Goal: Book appointment/travel/reservation

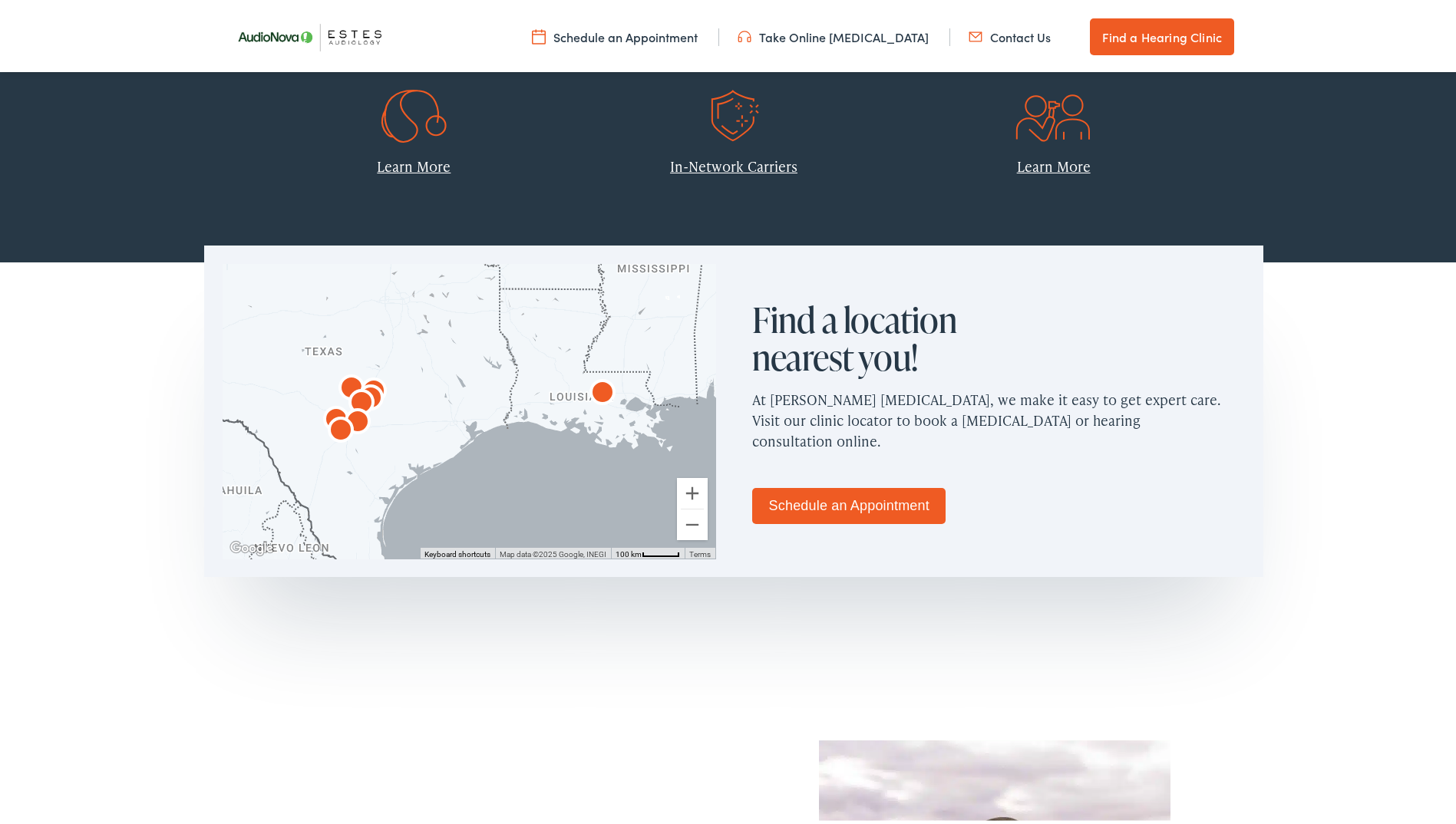
scroll to position [921, 0]
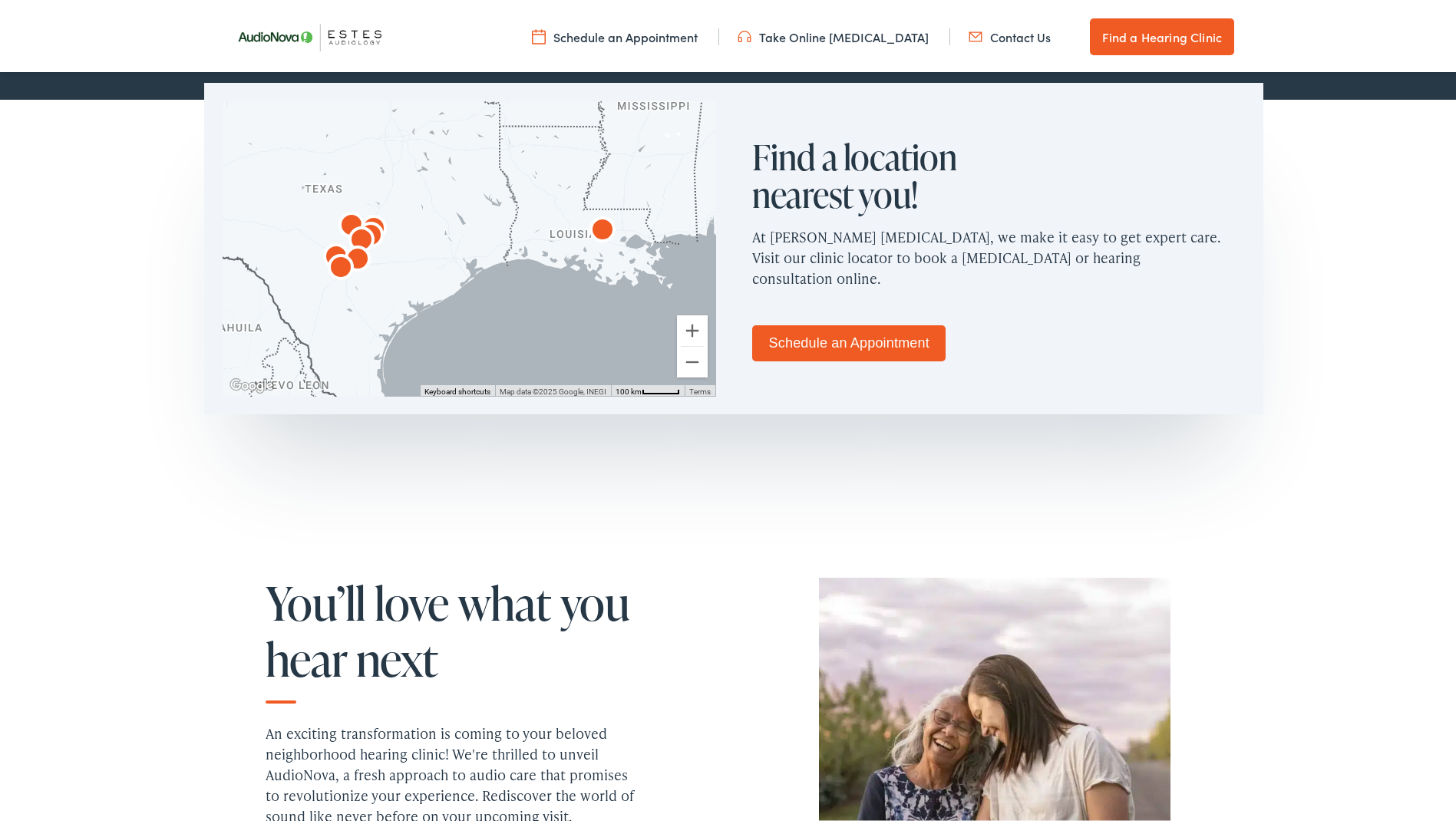
click at [888, 347] on link "Schedule an Appointment" at bounding box center [849, 340] width 193 height 36
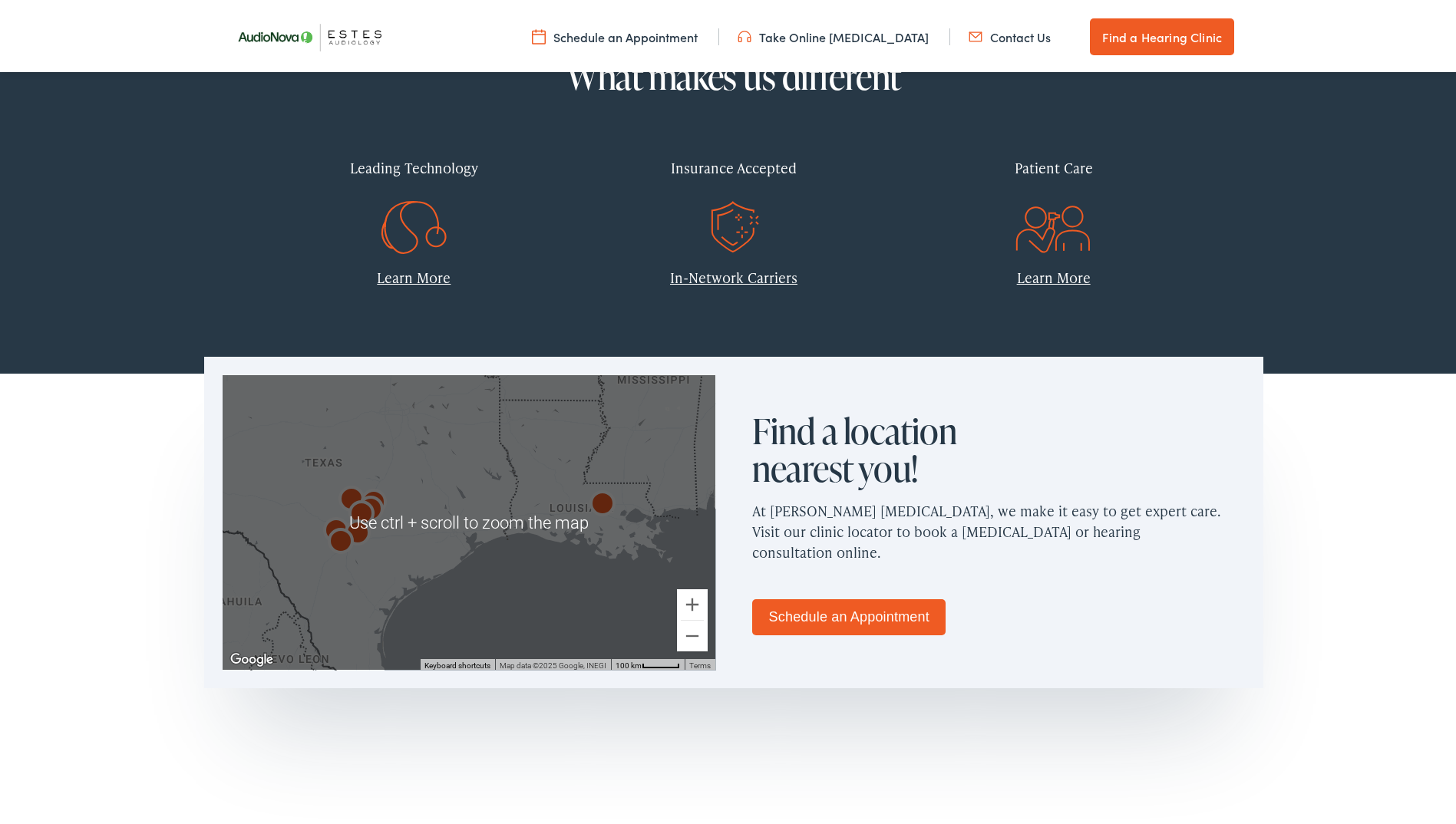
scroll to position [614, 0]
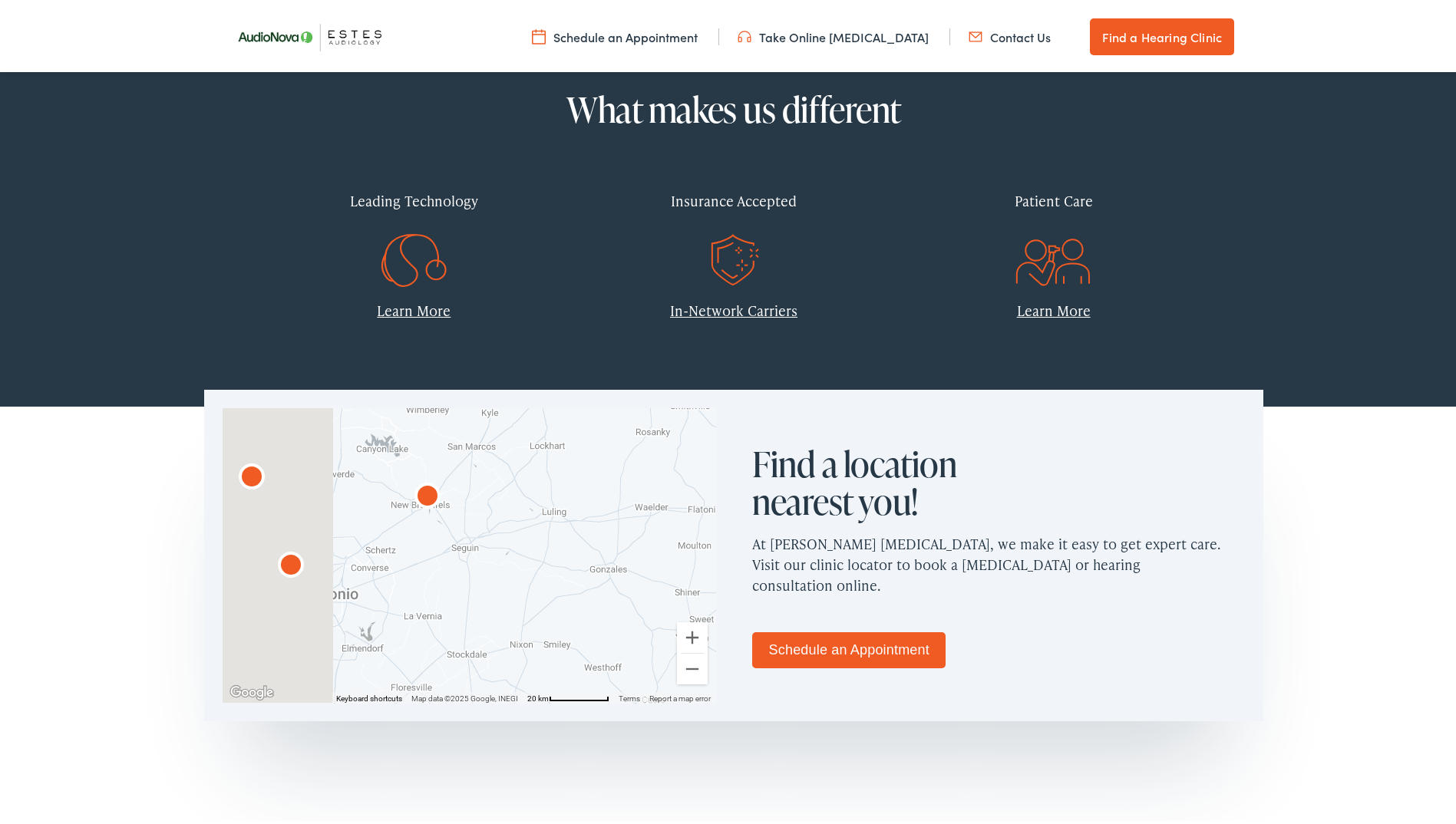
drag, startPoint x: 273, startPoint y: 550, endPoint x: 482, endPoint y: 580, distance: 211.1
click at [482, 579] on div at bounding box center [468, 552] width 492 height 294
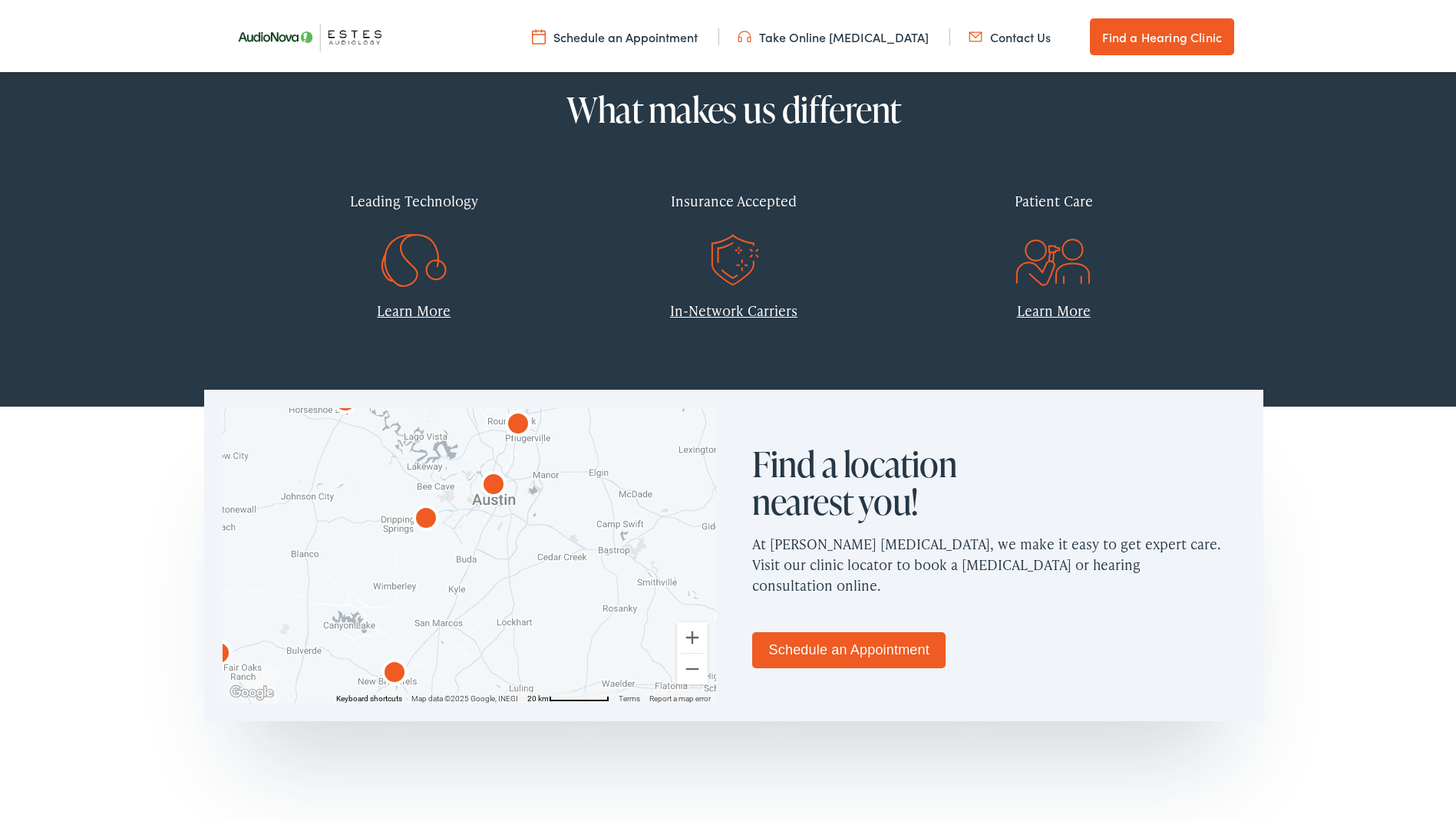
drag, startPoint x: 380, startPoint y: 518, endPoint x: 323, endPoint y: 688, distance: 179.3
click at [323, 688] on div at bounding box center [468, 552] width 492 height 294
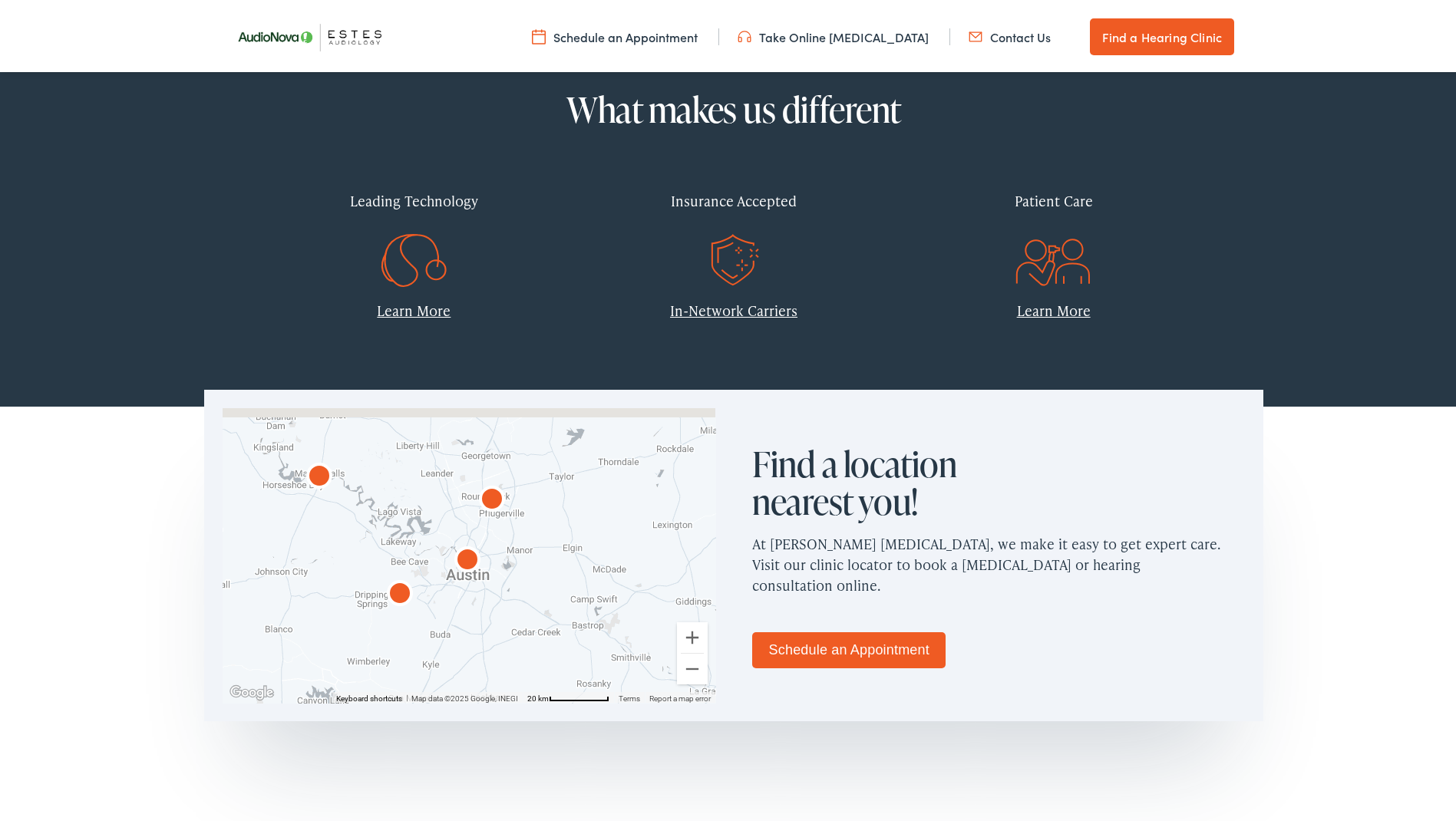
drag, startPoint x: 522, startPoint y: 524, endPoint x: 493, endPoint y: 595, distance: 76.7
click at [496, 599] on div at bounding box center [468, 552] width 492 height 294
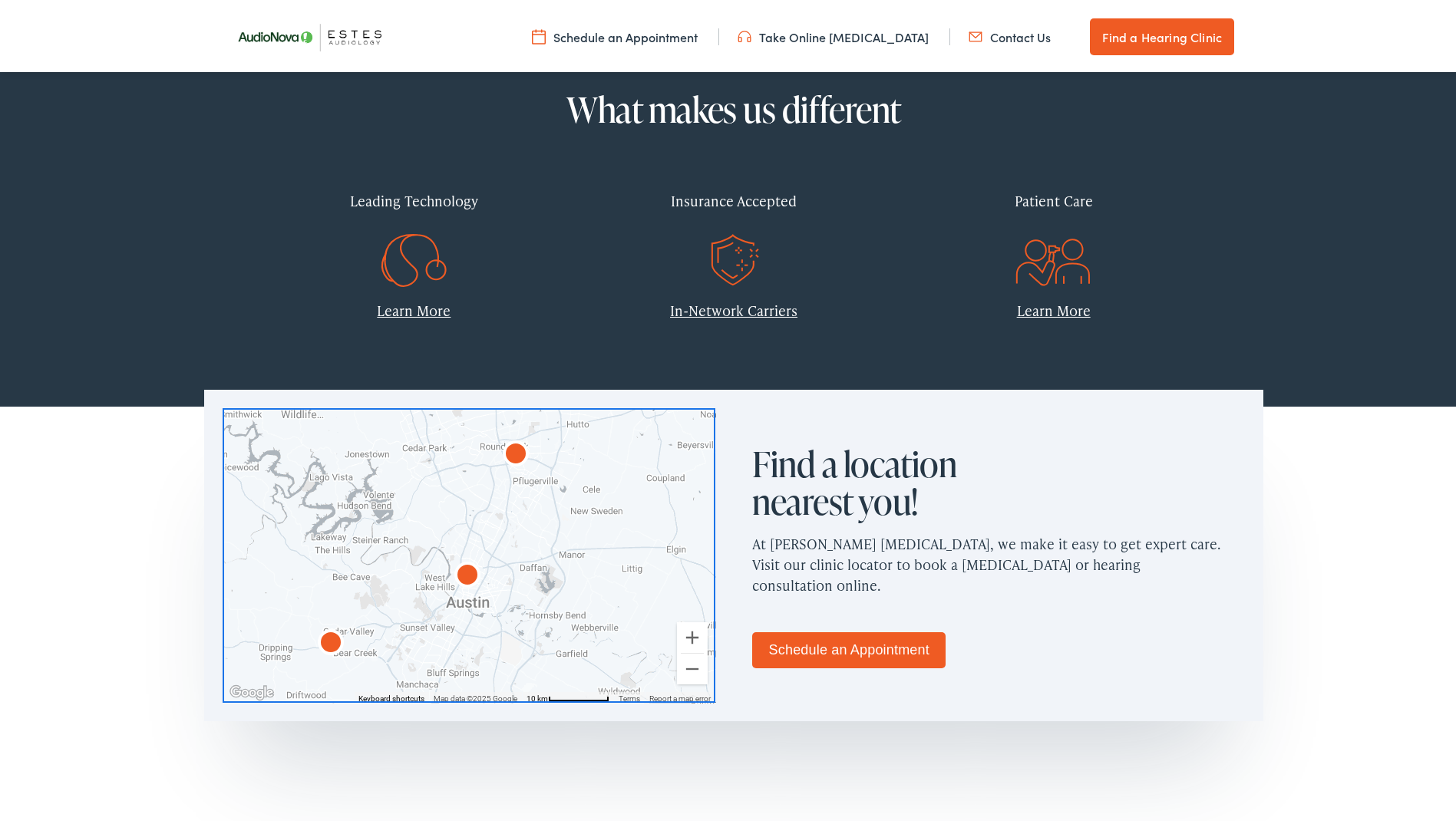
click at [461, 573] on img "AudioNova" at bounding box center [467, 574] width 36 height 36
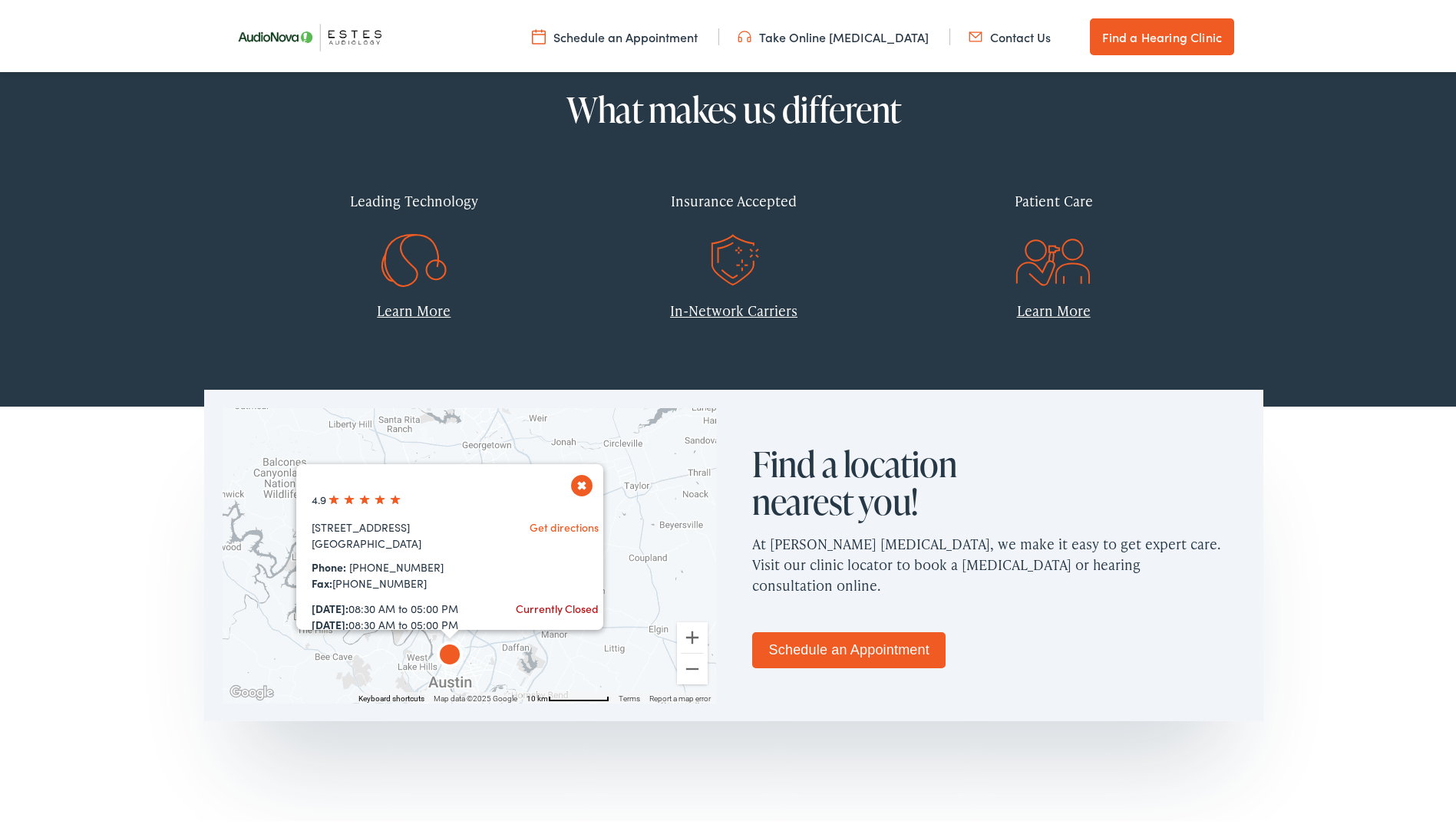
scroll to position [77, 0]
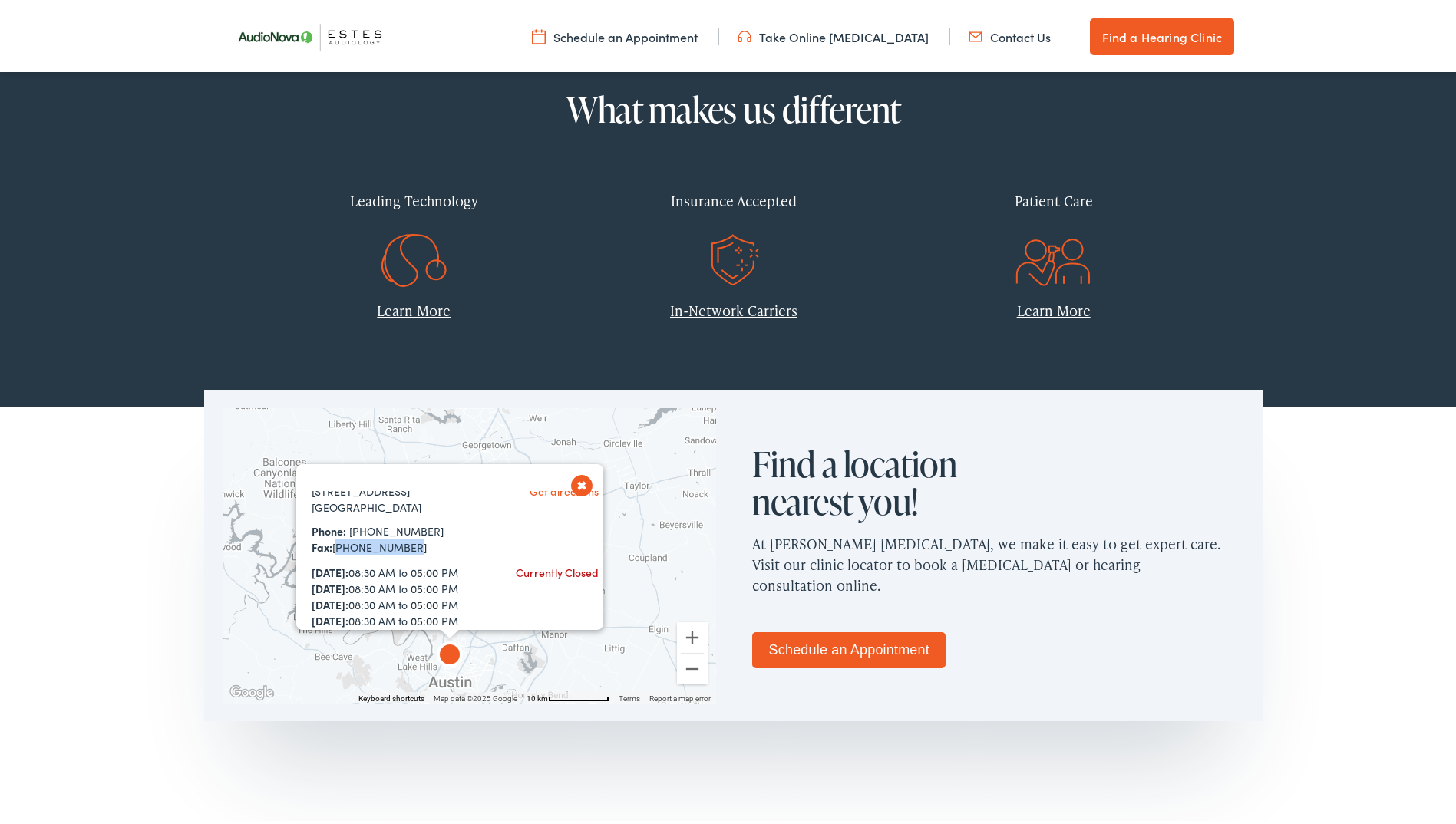
drag, startPoint x: 403, startPoint y: 544, endPoint x: 332, endPoint y: 546, distance: 71.0
click at [332, 546] on div "Fax: 512-367-5773" at bounding box center [398, 544] width 174 height 16
copy div "512-367-5773"
